Goal: Use online tool/utility: Utilize a website feature to perform a specific function

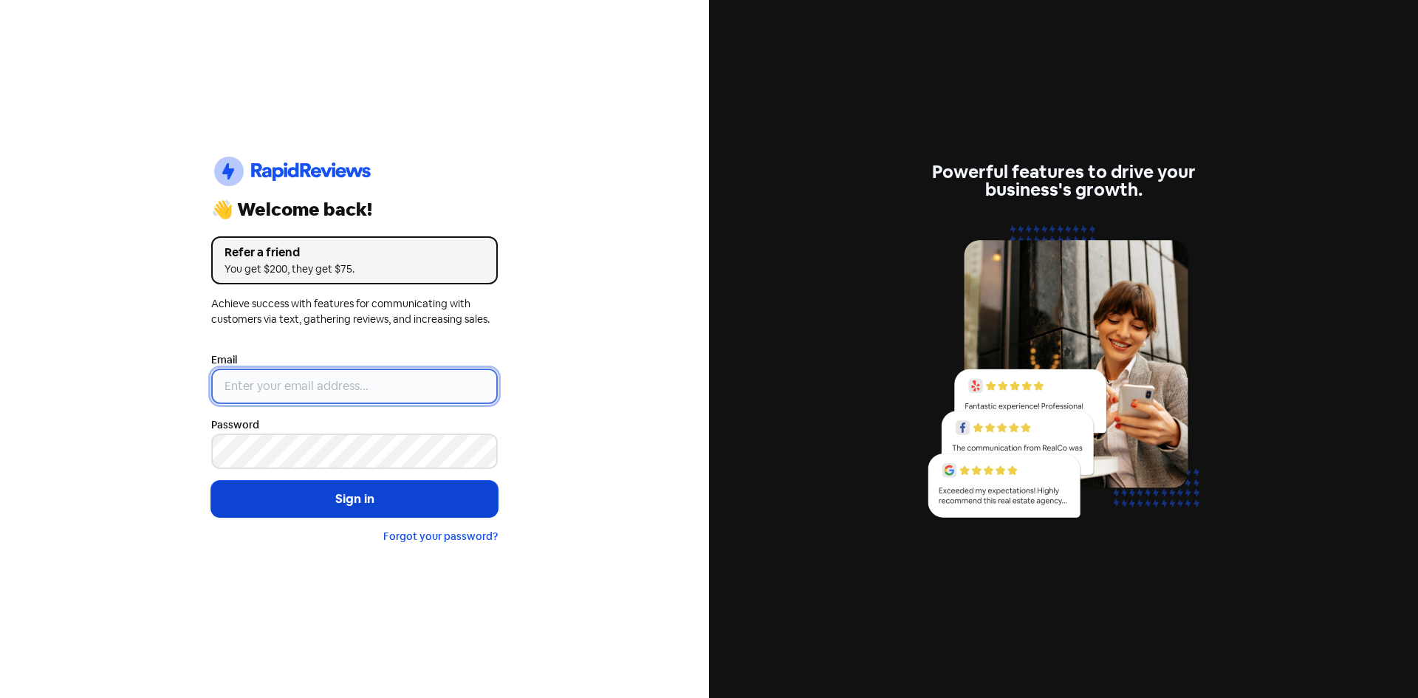
type input "[EMAIL_ADDRESS][DOMAIN_NAME]"
click at [317, 502] on button "Sign in" at bounding box center [354, 499] width 287 height 37
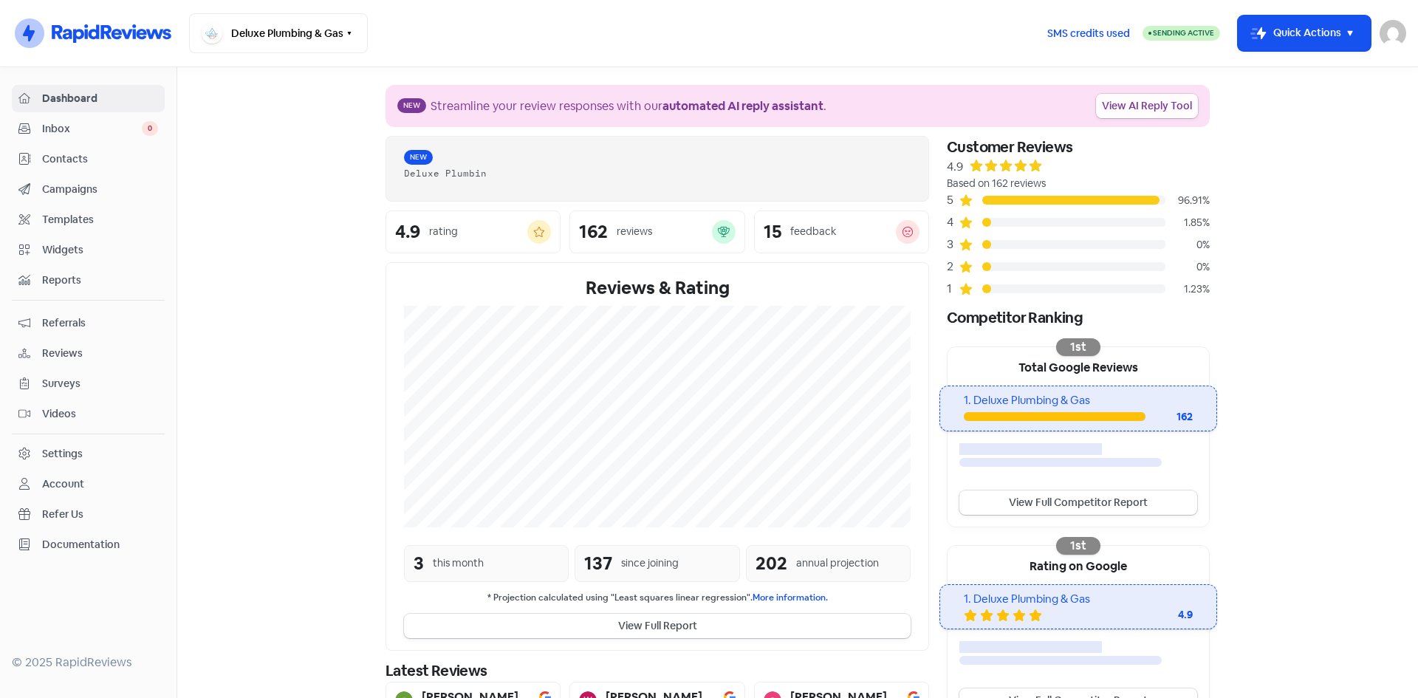
click at [1135, 100] on link "View AI Reply Tool" at bounding box center [1147, 106] width 102 height 24
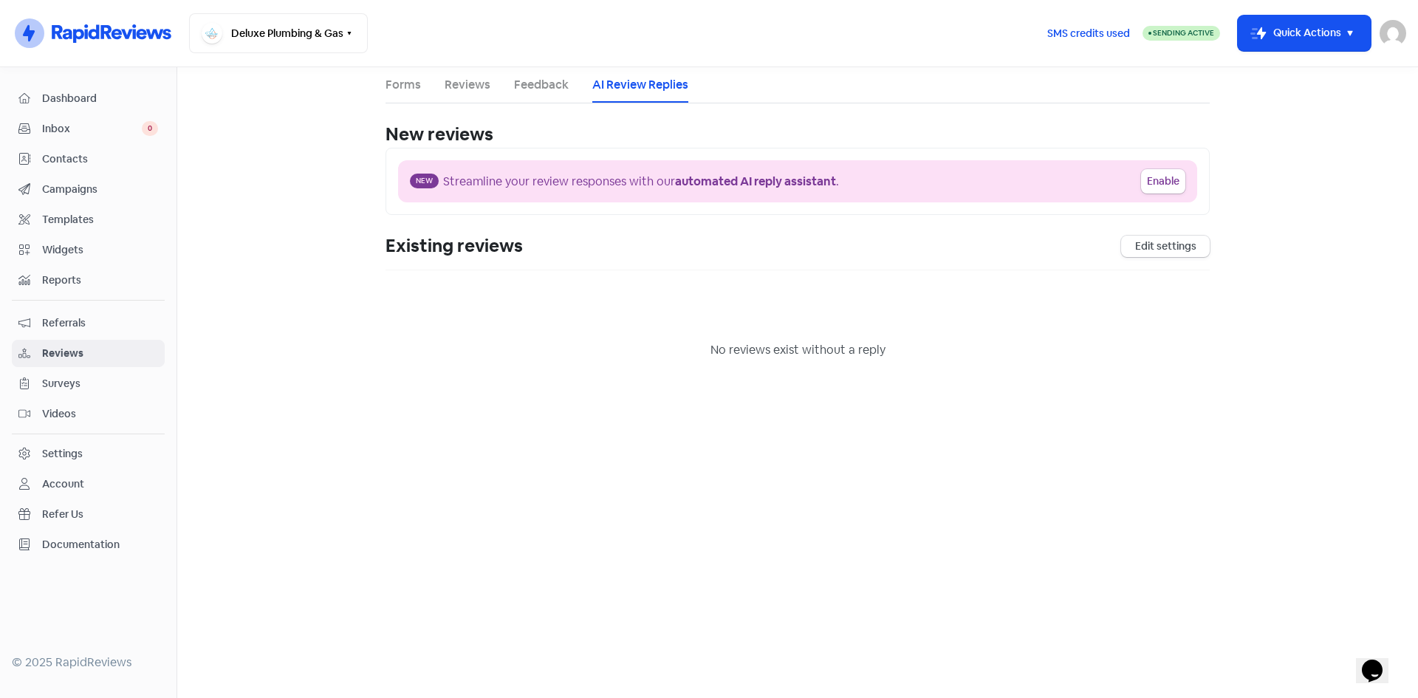
click at [59, 96] on span "Dashboard" at bounding box center [100, 99] width 116 height 16
